Goal: Task Accomplishment & Management: Manage account settings

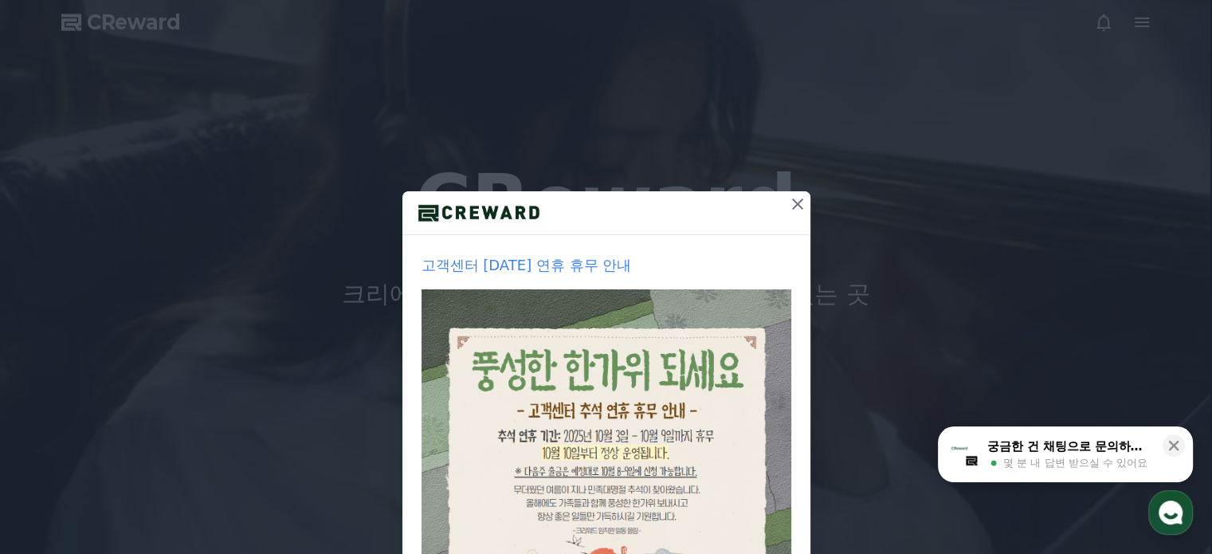
click at [1177, 468] on button "궁금한 건 채팅으로 문의하세요 몇 분 내 답변 받으실 수 있어요" at bounding box center [1065, 454] width 255 height 56
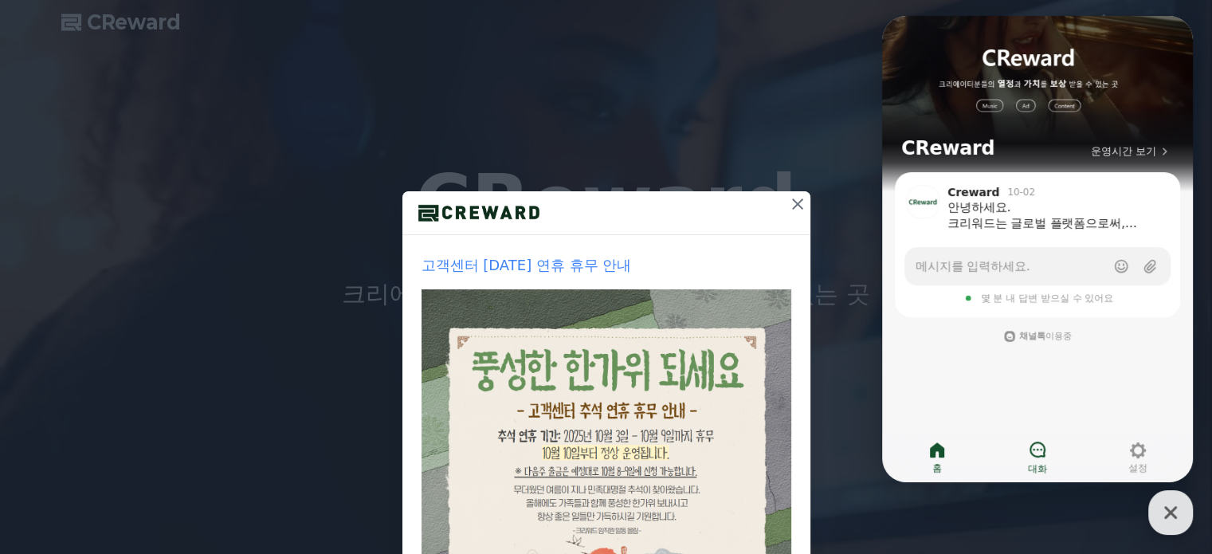
click at [1043, 449] on icon at bounding box center [1037, 449] width 19 height 19
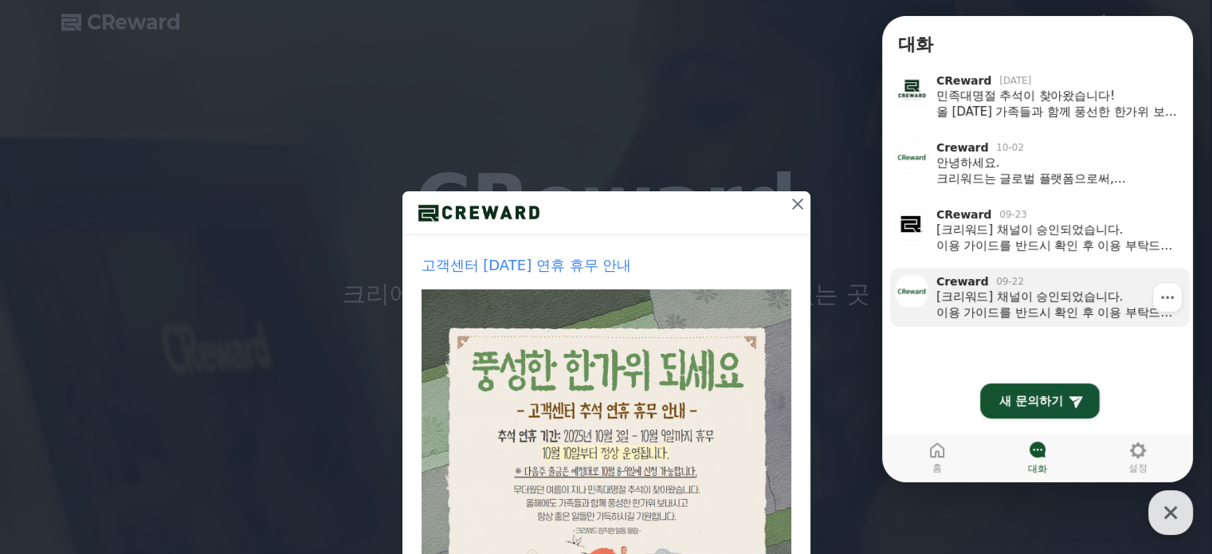
click at [1029, 309] on div "[크리워드] 채널이 승인되었습니다. 이용 가이드를 반드시 확인 후 이용 부탁드립니다 :) 크리워드 이용 가이드 [URL][DOMAIN_NAME…" at bounding box center [1058, 305] width 242 height 32
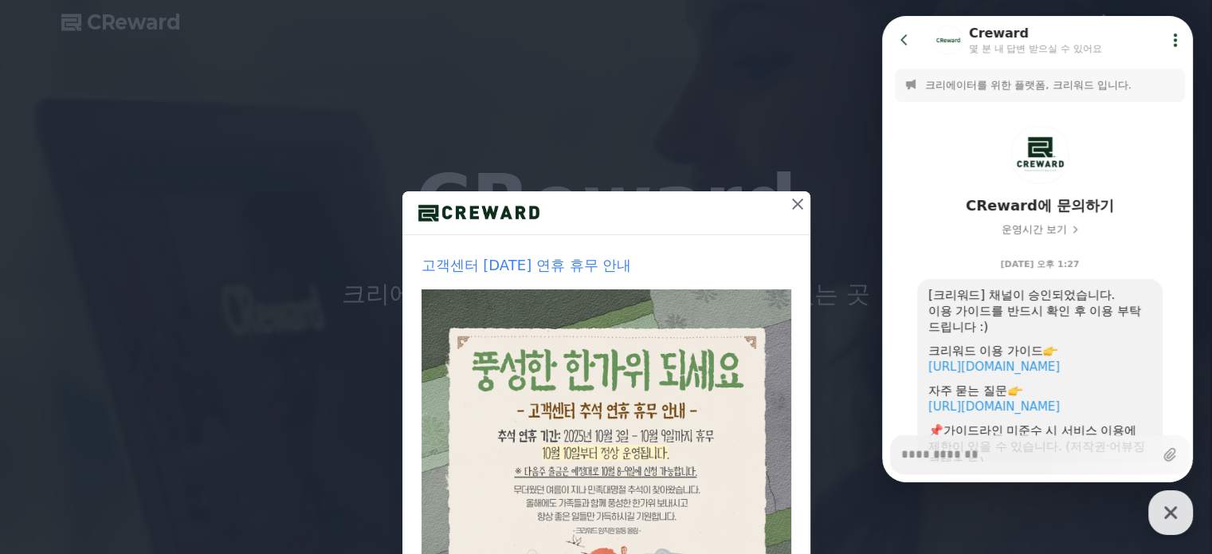
scroll to position [132, 0]
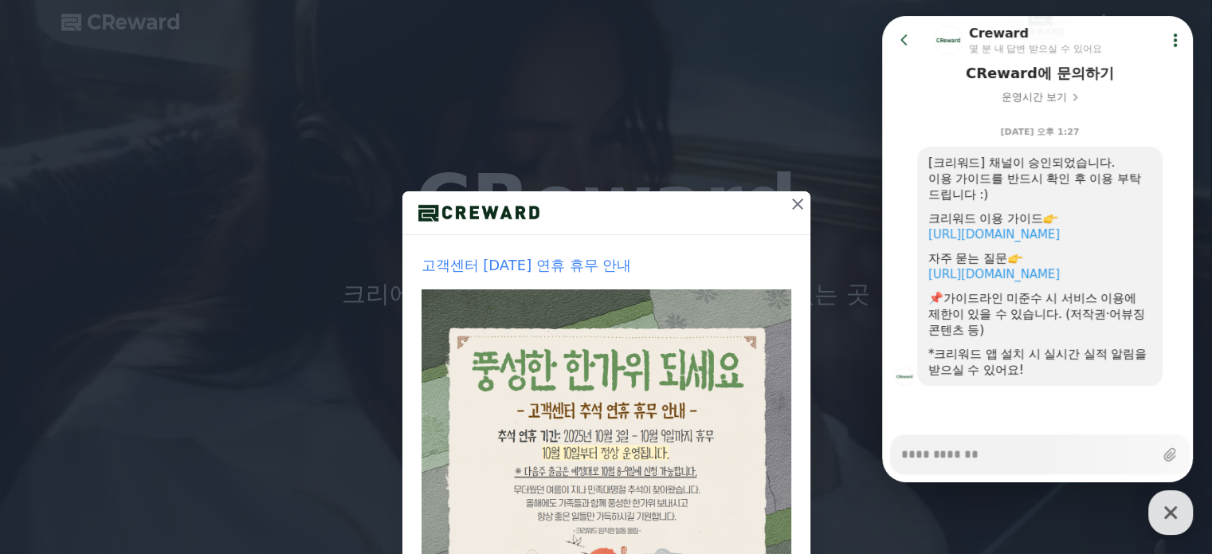
click at [911, 37] on icon at bounding box center [905, 40] width 16 height 16
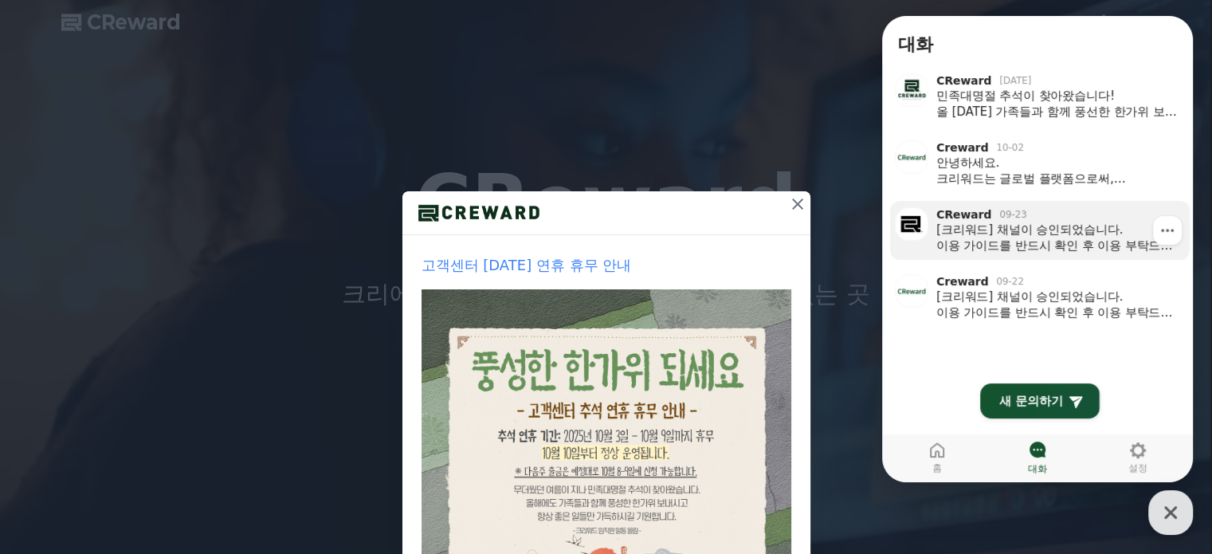
click at [1021, 218] on div "CReward 09-23" at bounding box center [1058, 214] width 242 height 14
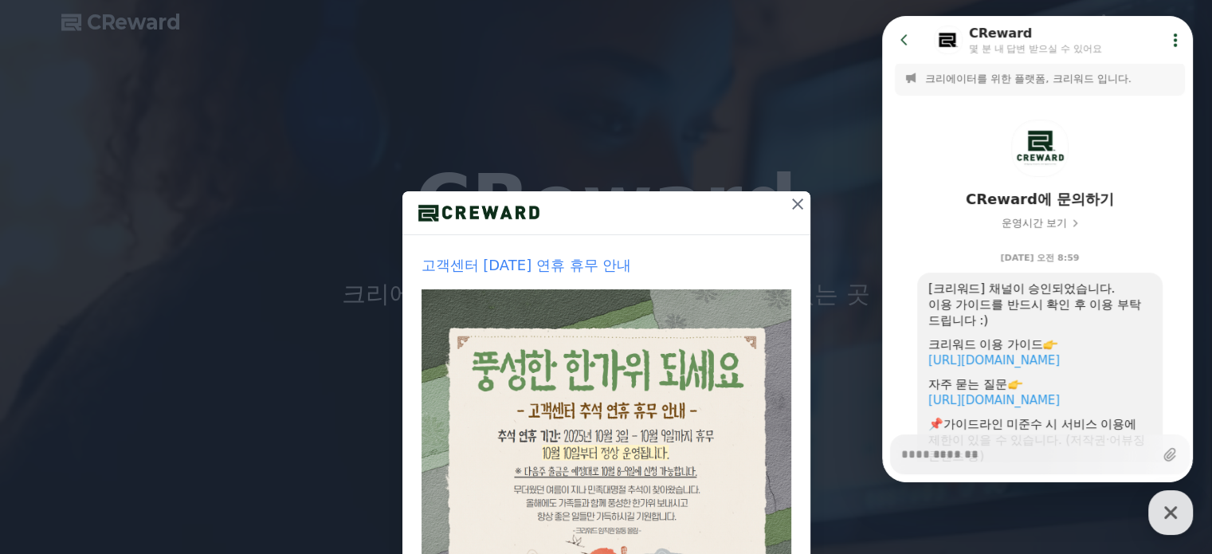
scroll to position [0, 0]
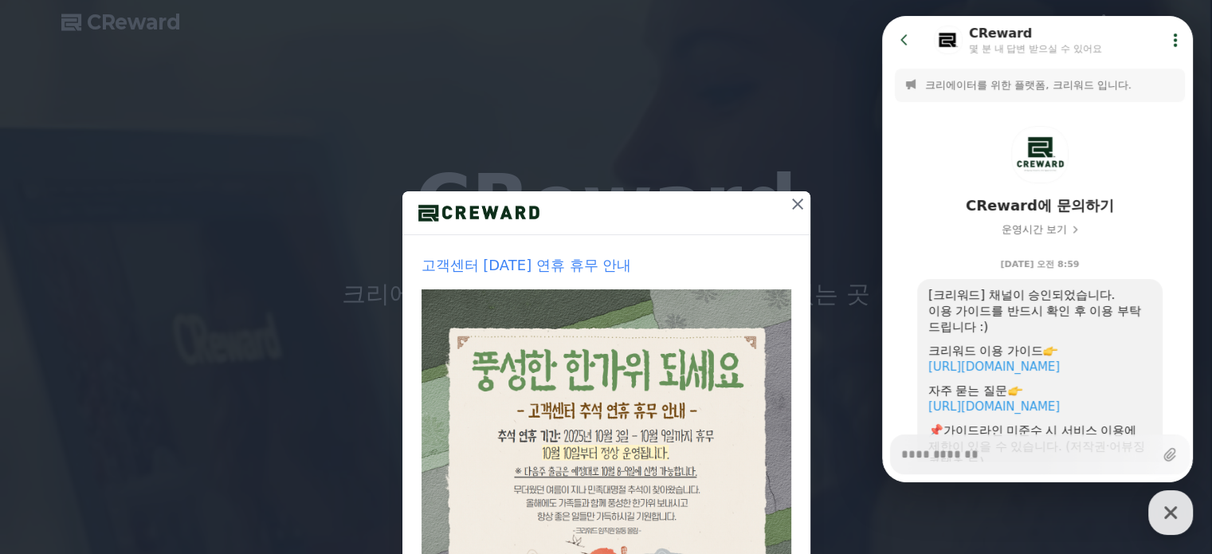
click at [913, 49] on button "Go to previous page" at bounding box center [911, 40] width 42 height 32
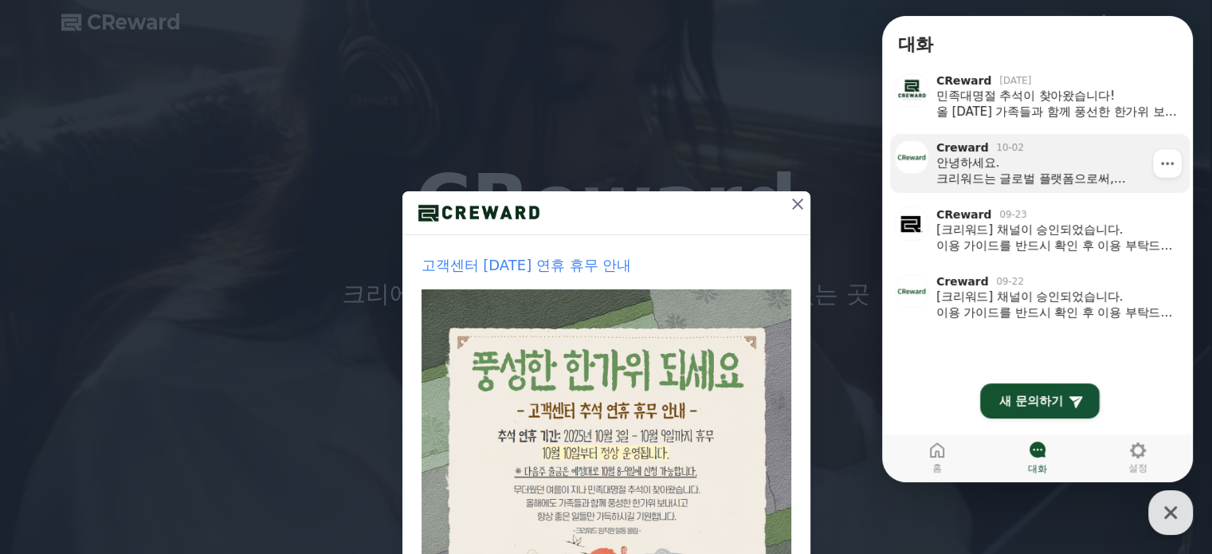
click at [1012, 168] on div "안녕하세요. 크리워드는 글로벌 플랫폼으로써, 접속하신 IP에 따라 출금정보를 입력하실 수 있습니다. 한국계좌로 출금을 희망하실 경우, 번거로우…" at bounding box center [1058, 171] width 242 height 32
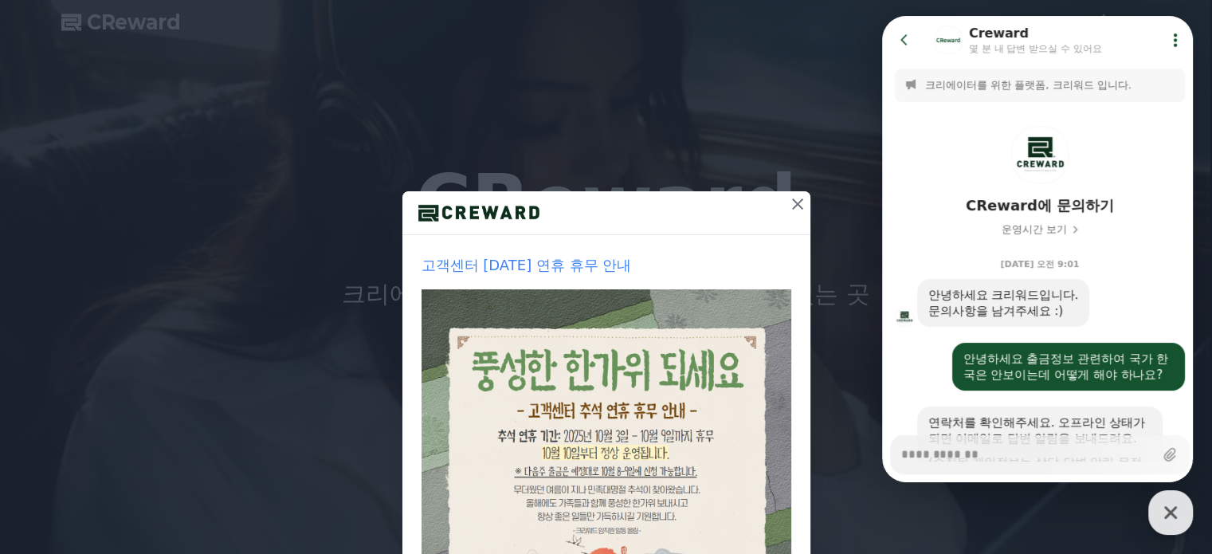
scroll to position [470, 0]
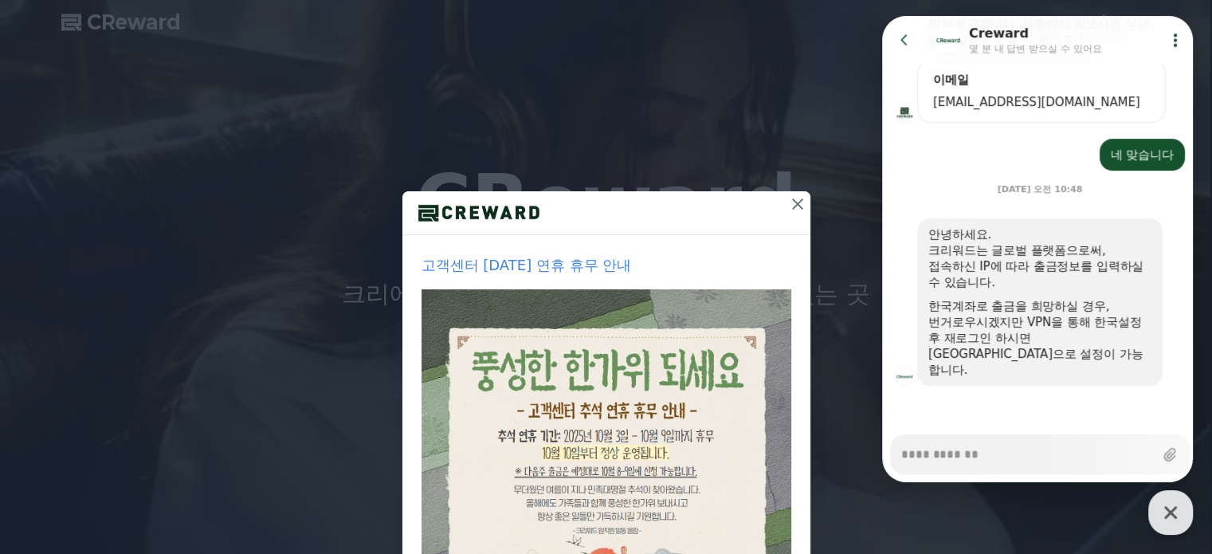
type textarea "*"
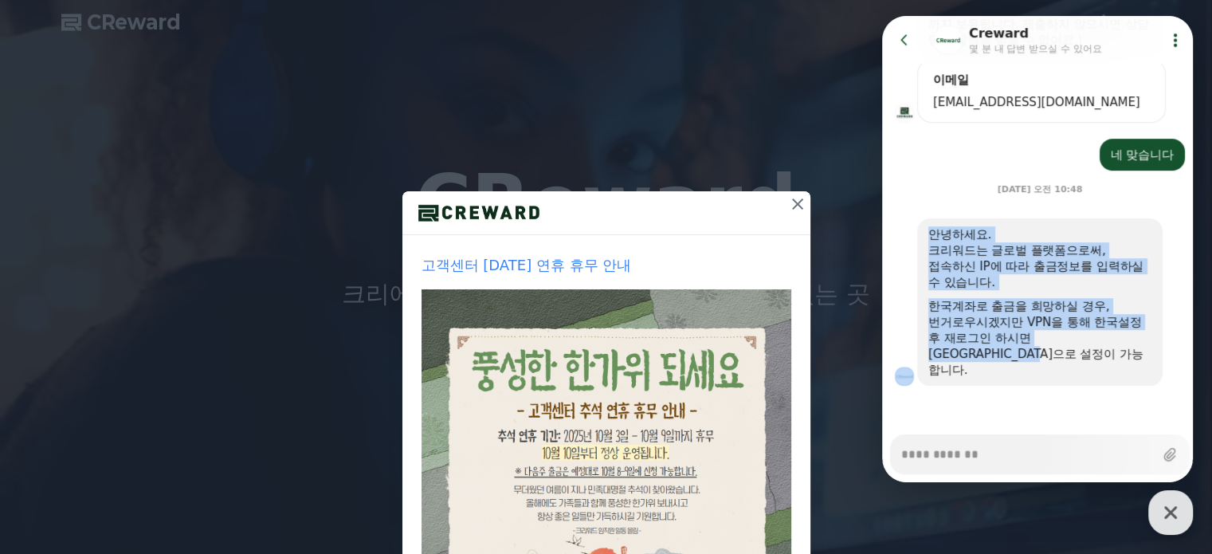
drag, startPoint x: 1039, startPoint y: 375, endPoint x: 907, endPoint y: 241, distance: 188.3
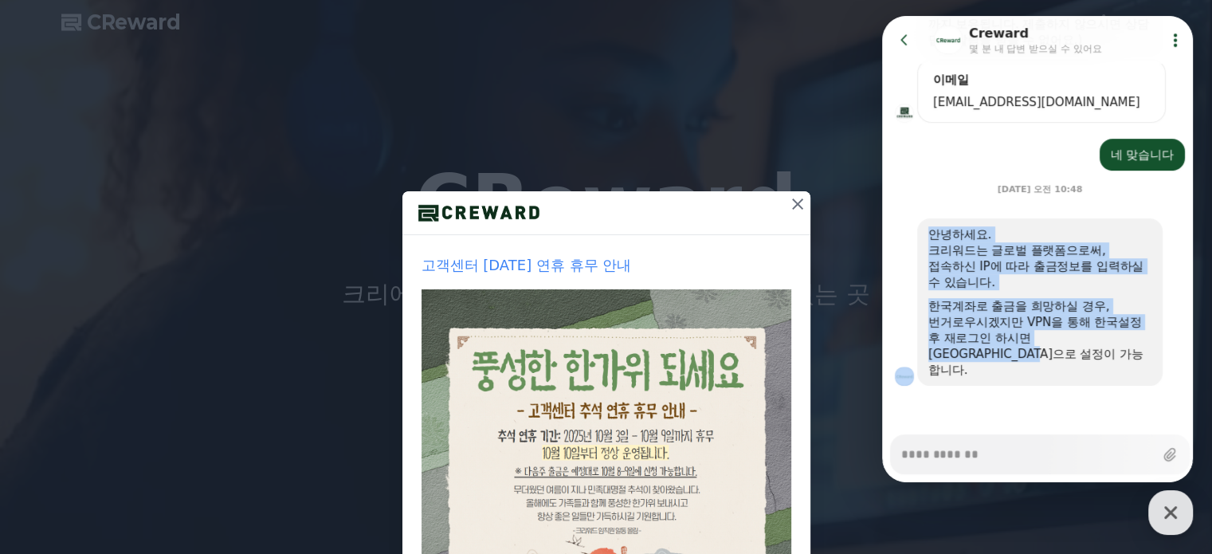
click at [907, 241] on div "안녕하세요. 크리워드는 글로벌 플랫폼으로써, 접속하신 IP에 따라 출금정보를 입력하실 수 있습니다. 한국계좌로 출금을 희망하실 경우, 번거로우…" at bounding box center [1040, 301] width 316 height 167
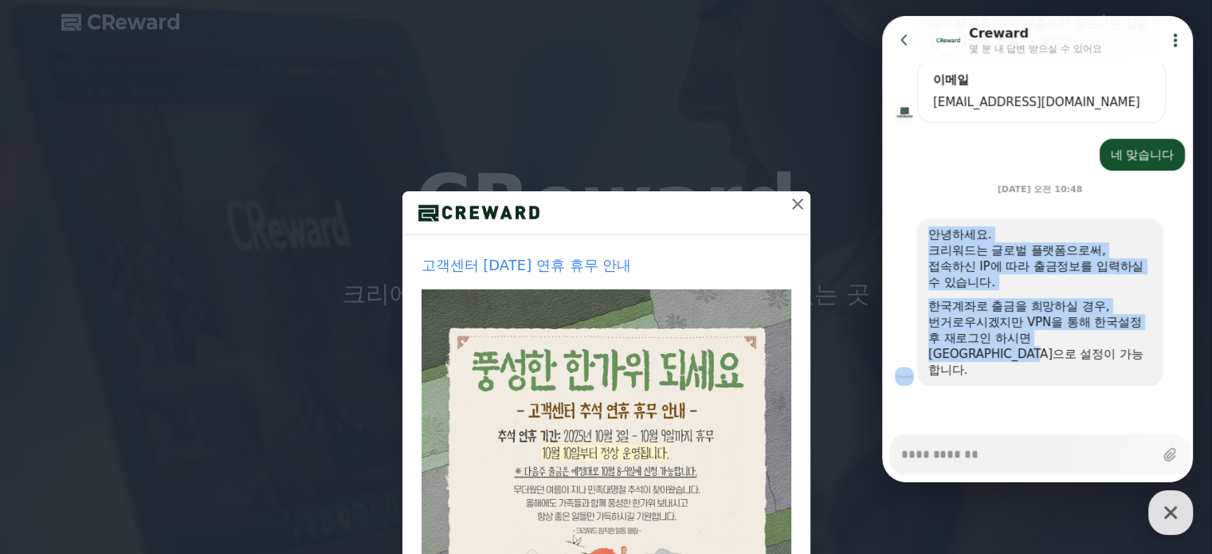
copy div "안녕하세요. 크리워드는 글로벌 플랫폼으로써, 접속하신 IP에 따라 출금정보를 입력하실 수 있습니다. 한국계좌로 출금을 희망하실 경우, 번거로우…"
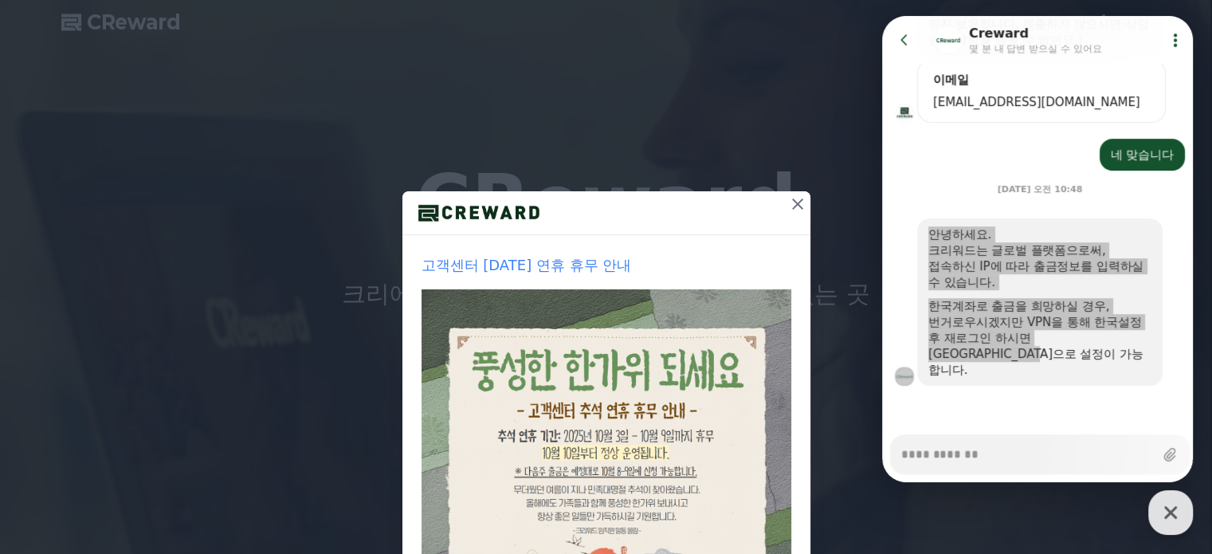
click at [49, 207] on div "고객센터 [DATE] 연휴 휴무 안내 1주일간 보지 않기 닫기" at bounding box center [606, 380] width 1212 height 760
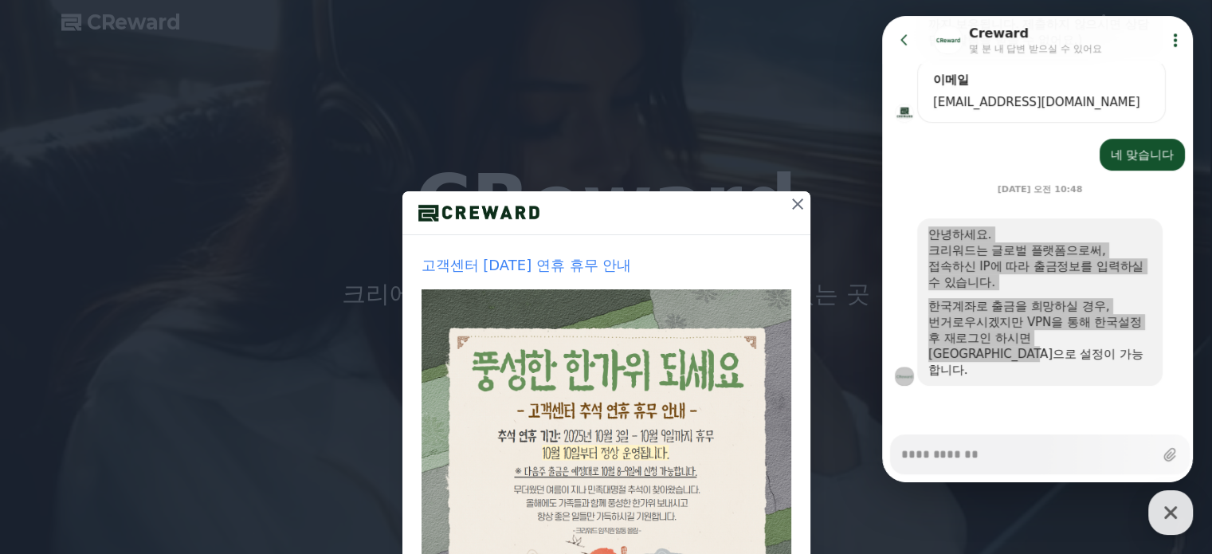
click at [795, 209] on icon at bounding box center [797, 204] width 19 height 19
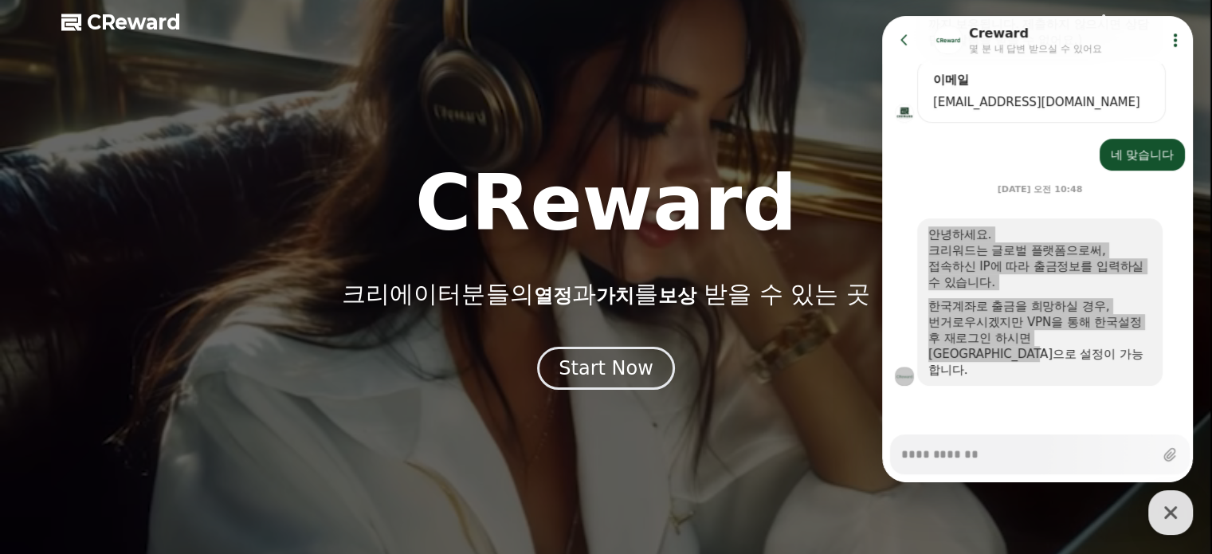
click at [621, 165] on h1 "CReward" at bounding box center [606, 203] width 382 height 77
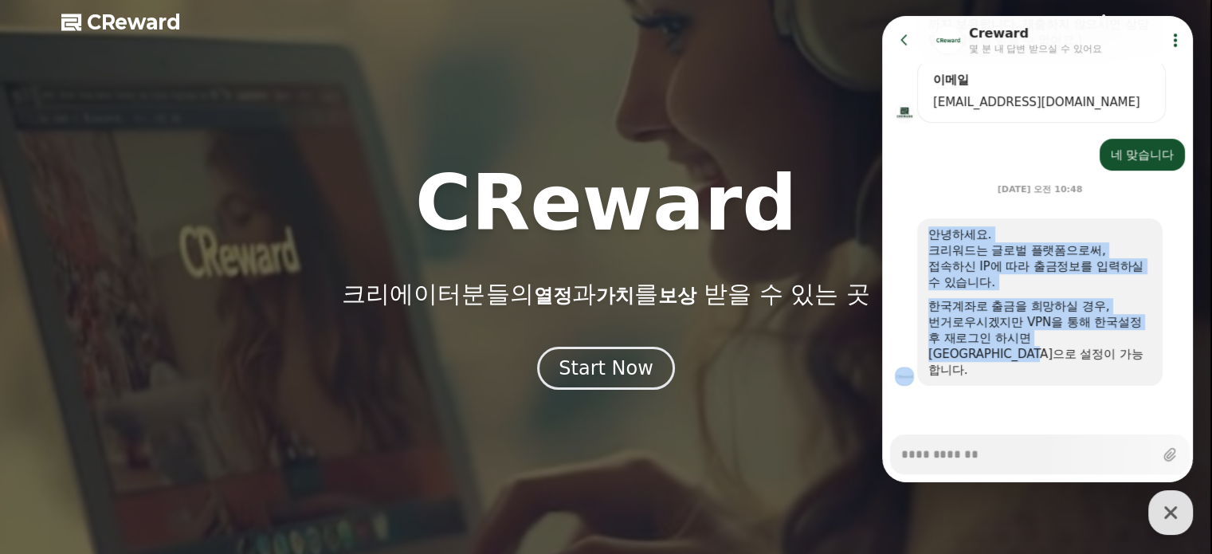
click at [906, 47] on icon at bounding box center [905, 40] width 16 height 16
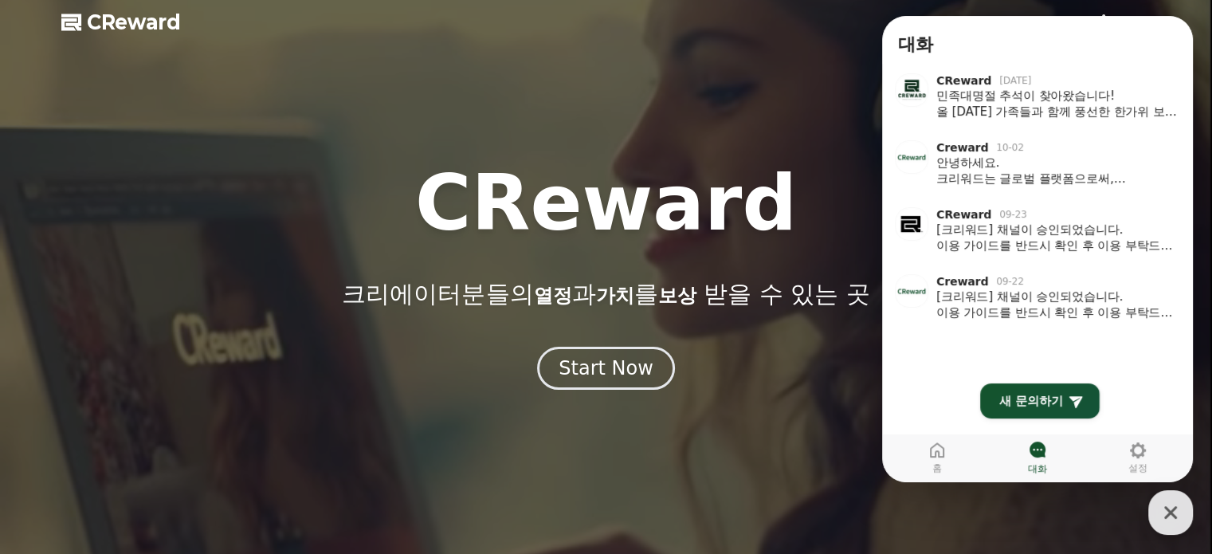
drag, startPoint x: 1174, startPoint y: 511, endPoint x: 1158, endPoint y: 508, distance: 16.3
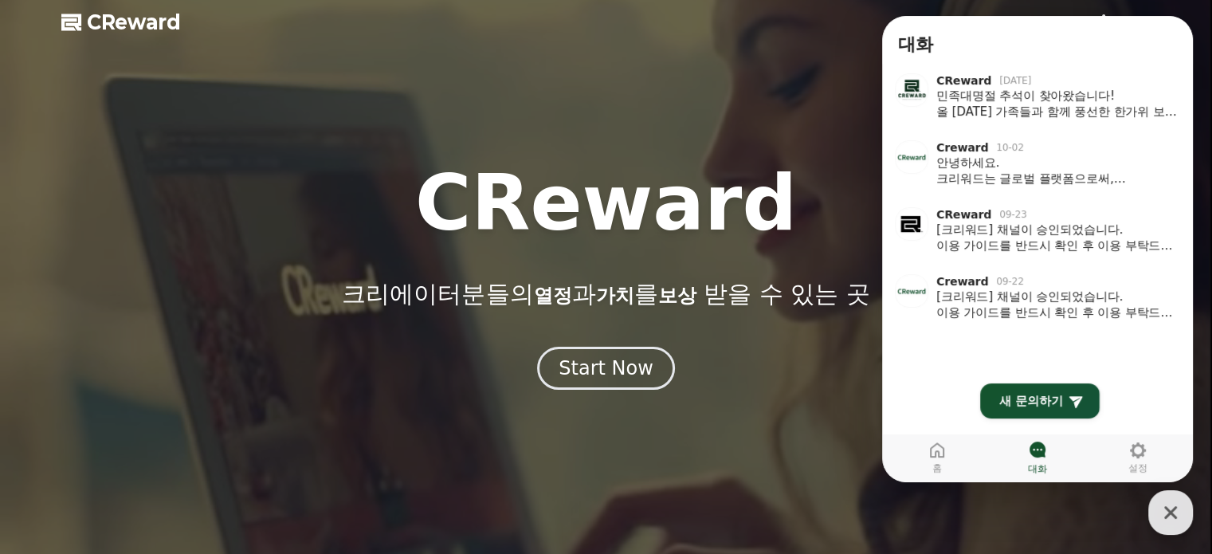
click at [1174, 510] on icon "button" at bounding box center [1171, 512] width 29 height 29
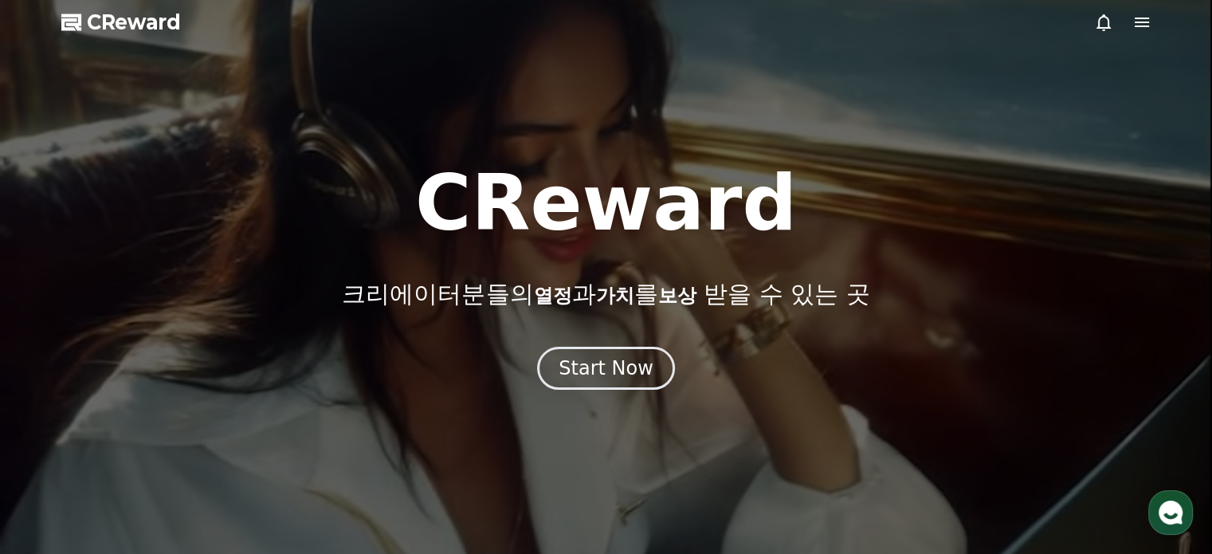
click at [1138, 17] on icon at bounding box center [1142, 22] width 19 height 19
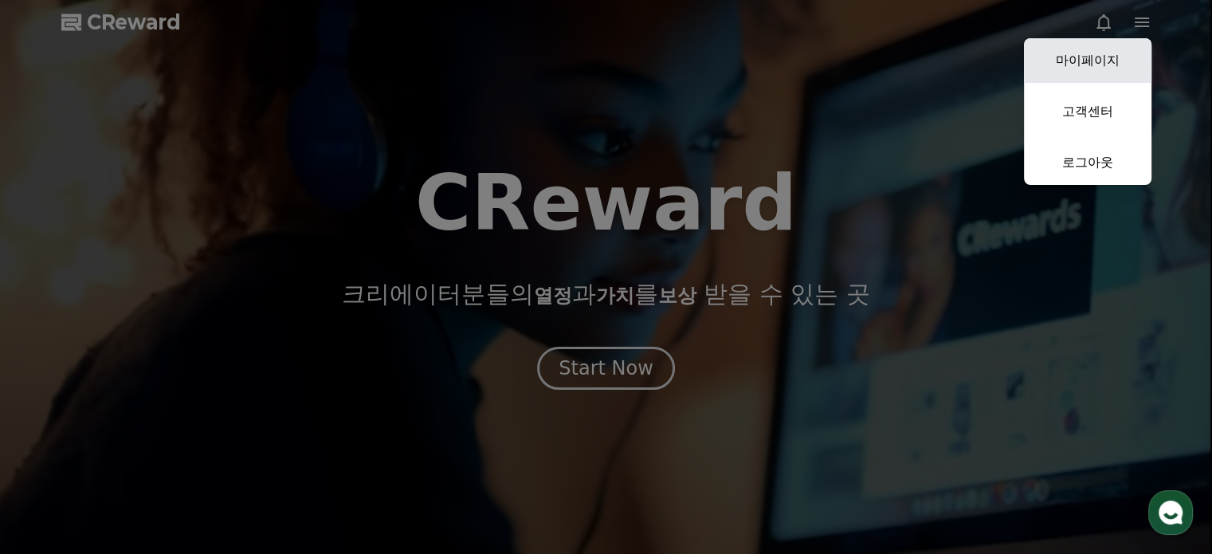
click at [1087, 53] on link "마이페이지" at bounding box center [1088, 60] width 128 height 45
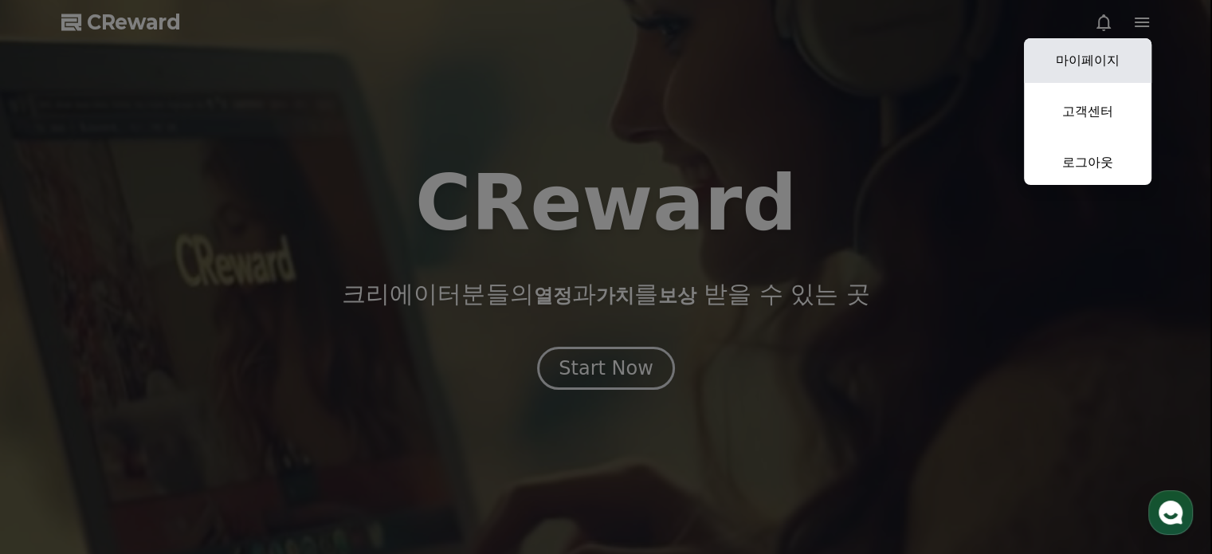
select select "**********"
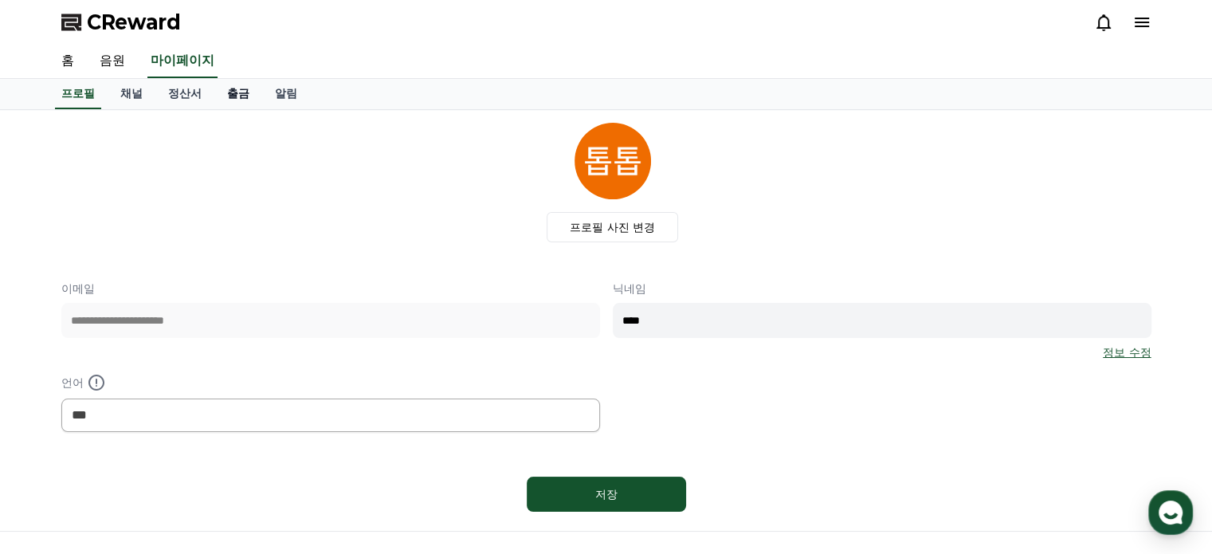
click at [233, 92] on link "출금" at bounding box center [238, 94] width 48 height 30
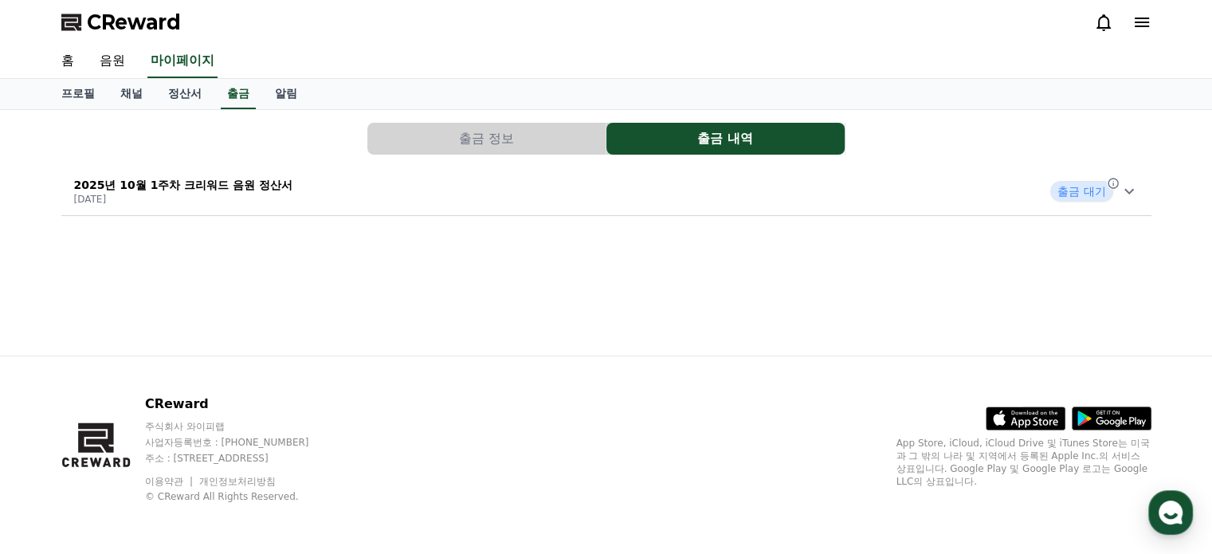
click at [1129, 193] on icon at bounding box center [1129, 191] width 19 height 19
